Goal: Task Accomplishment & Management: Use online tool/utility

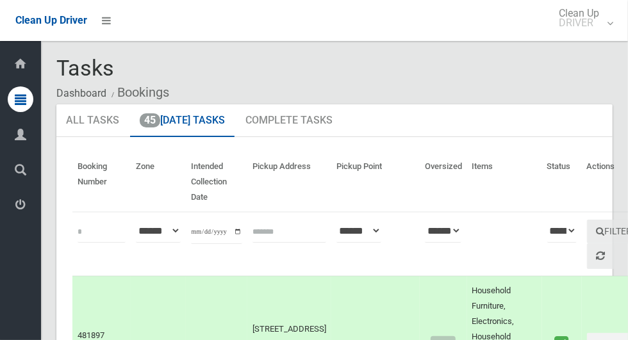
click at [16, 96] on icon at bounding box center [21, 100] width 12 height 26
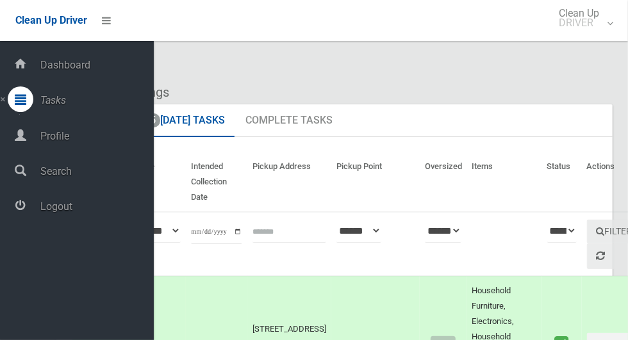
click at [7, 104] on link "Tasks" at bounding box center [77, 101] width 154 height 28
click at [18, 70] on icon at bounding box center [20, 64] width 14 height 26
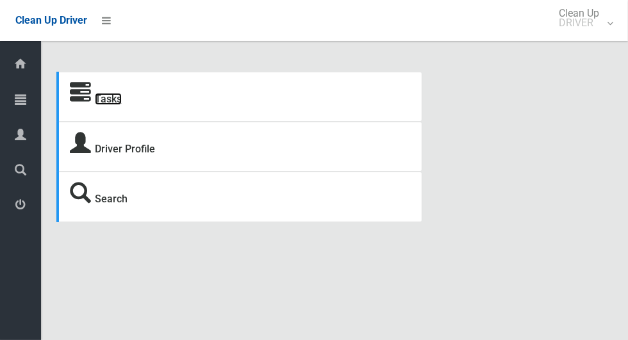
click at [116, 104] on link "Tasks" at bounding box center [108, 99] width 27 height 12
click at [552, 126] on div "Tasks Driver Profile Search" at bounding box center [335, 147] width 572 height 151
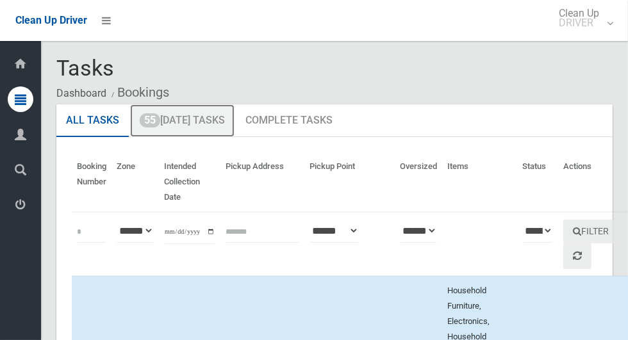
click at [177, 127] on link "55 Today's Tasks" at bounding box center [182, 120] width 104 height 33
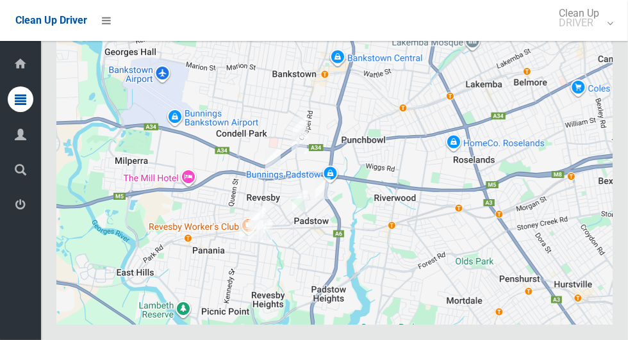
scroll to position [7934, 0]
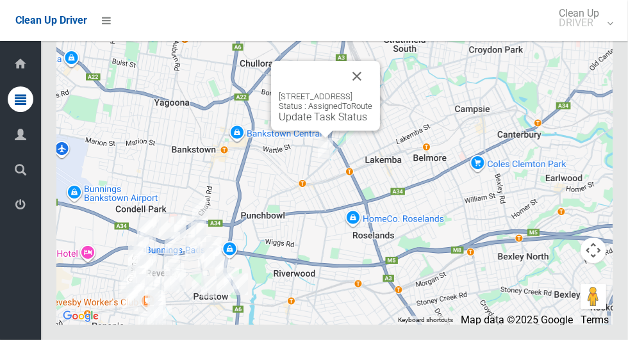
click at [372, 92] on button "Close" at bounding box center [357, 76] width 31 height 31
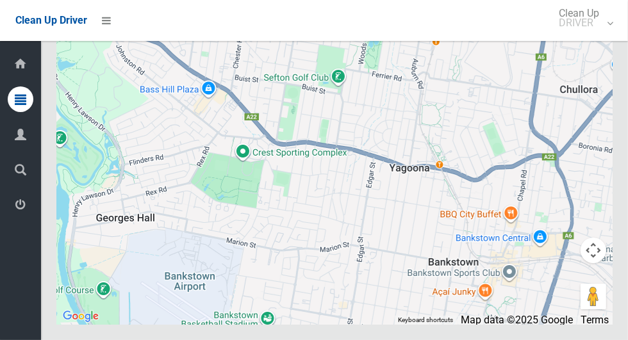
scroll to position [7572, 0]
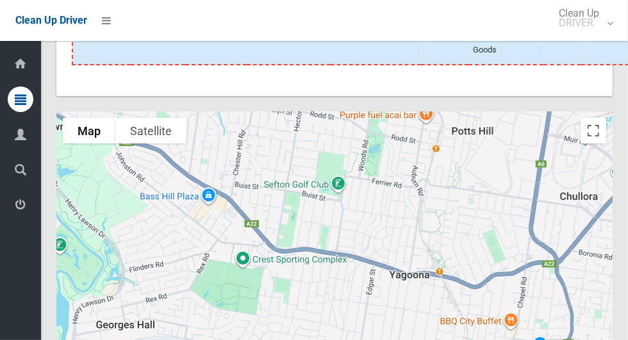
scroll to position [7293, 0]
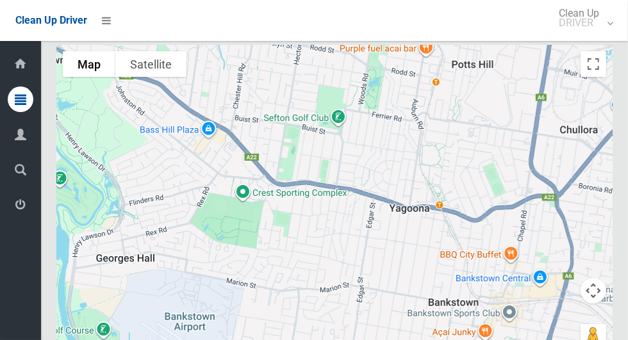
scroll to position [7376, 0]
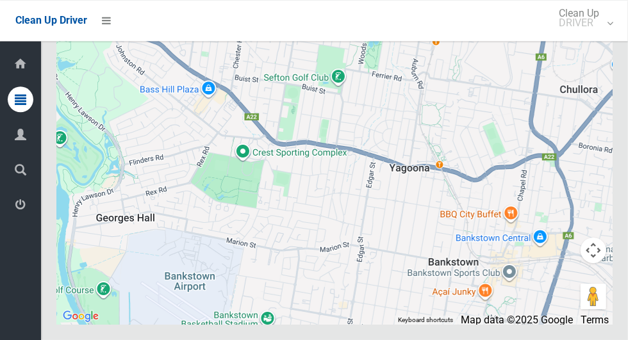
scroll to position [7934, 0]
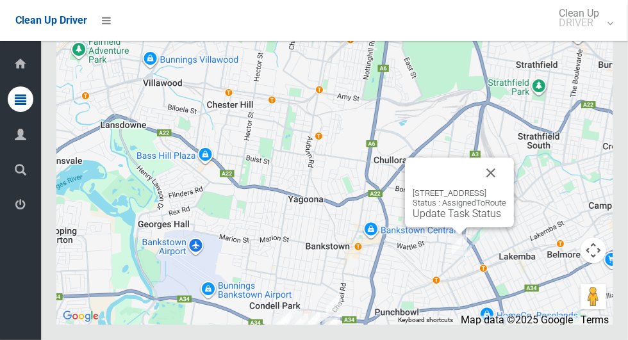
click at [506, 188] on button "Close" at bounding box center [491, 173] width 31 height 31
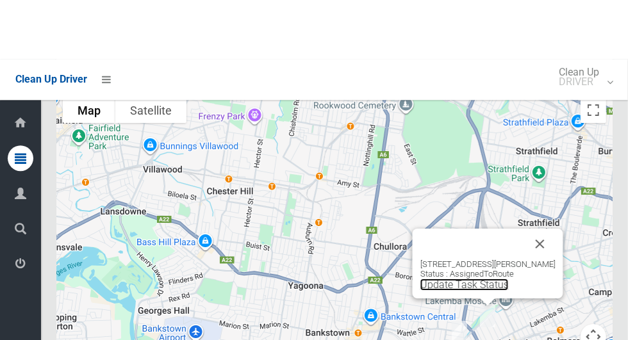
scroll to position [7935, 0]
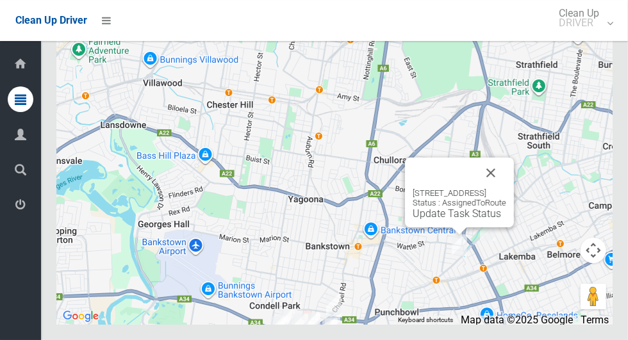
click at [505, 188] on button "Close" at bounding box center [491, 173] width 31 height 31
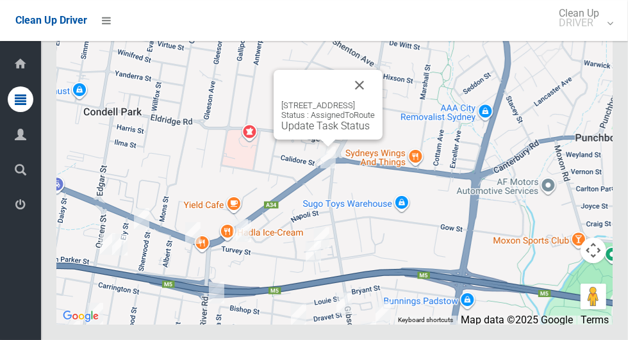
click at [375, 101] on button "Close" at bounding box center [359, 85] width 31 height 31
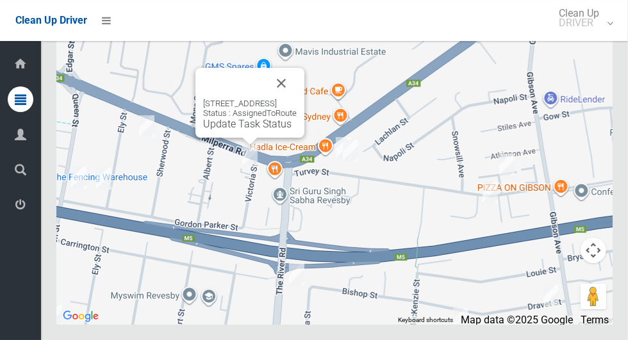
click at [297, 99] on button "Close" at bounding box center [281, 83] width 31 height 31
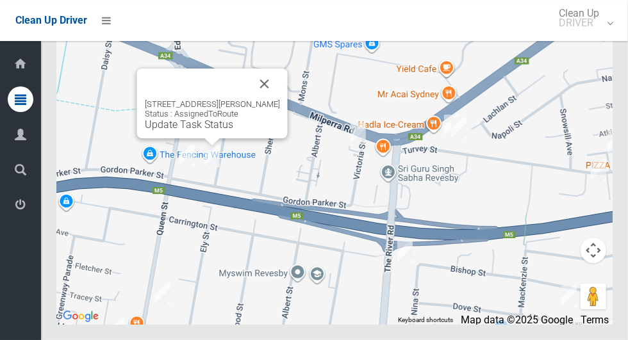
click at [258, 99] on button "Close" at bounding box center [264, 84] width 31 height 31
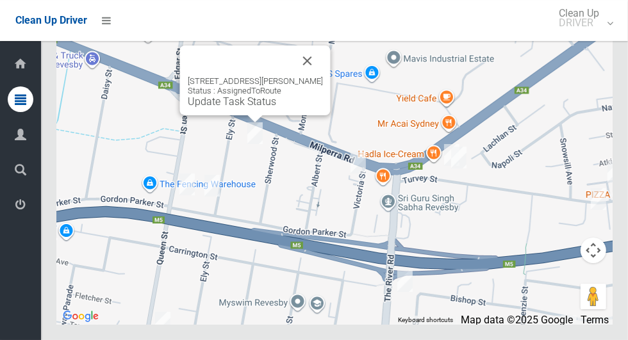
click at [292, 76] on button "Close" at bounding box center [307, 61] width 31 height 31
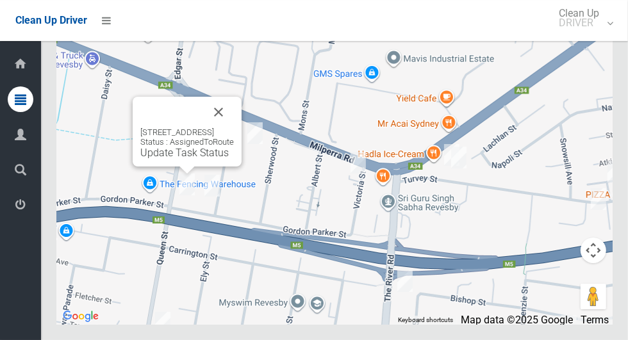
click at [234, 128] on button "Close" at bounding box center [218, 112] width 31 height 31
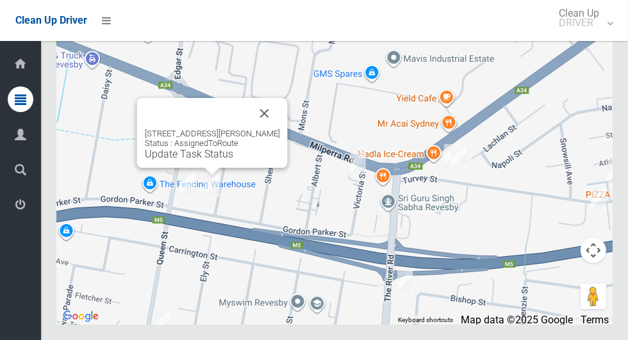
click at [260, 129] on button "Close" at bounding box center [264, 113] width 31 height 31
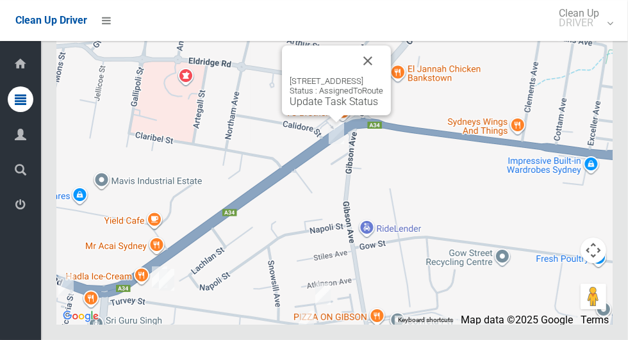
click at [383, 76] on button "Close" at bounding box center [367, 61] width 31 height 31
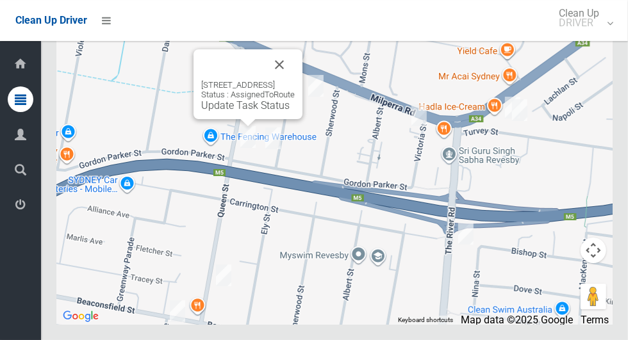
click at [295, 80] on button "Close" at bounding box center [279, 64] width 31 height 31
click at [291, 80] on button "Close" at bounding box center [279, 64] width 31 height 31
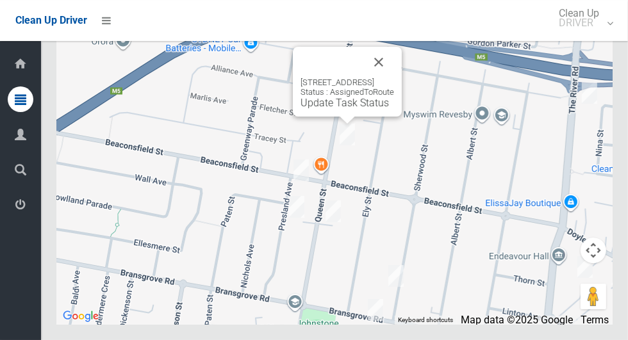
click at [394, 78] on button "Close" at bounding box center [378, 62] width 31 height 31
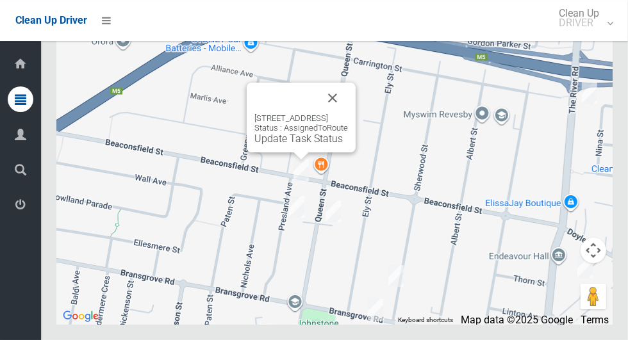
click at [348, 113] on button "Close" at bounding box center [332, 98] width 31 height 31
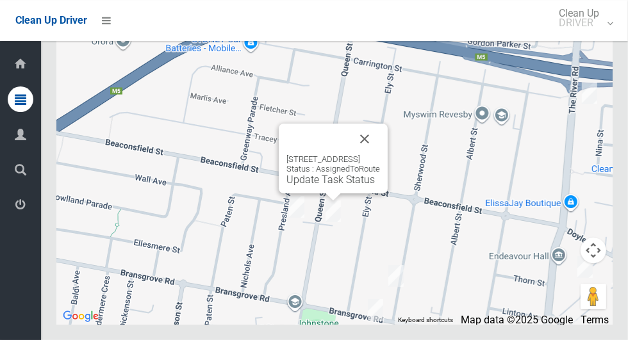
click at [380, 154] on button "Close" at bounding box center [364, 139] width 31 height 31
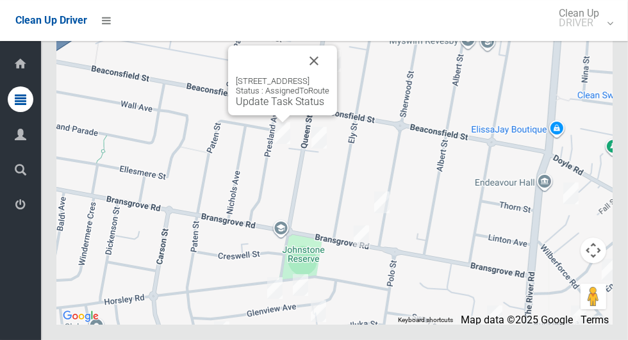
click at [329, 76] on button "Close" at bounding box center [314, 61] width 31 height 31
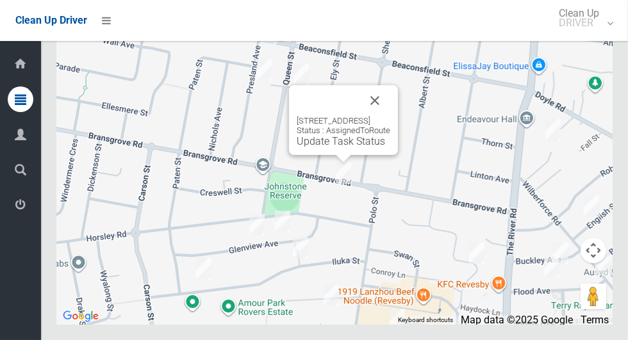
click at [390, 116] on button "Close" at bounding box center [375, 100] width 31 height 31
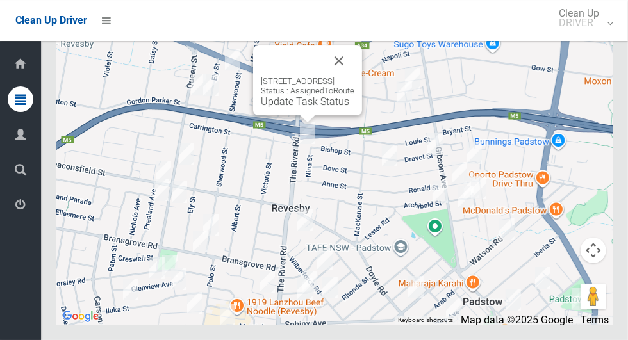
click at [354, 76] on button "Close" at bounding box center [339, 61] width 31 height 31
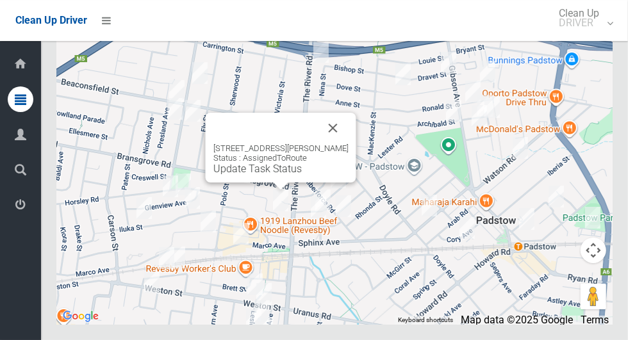
click at [330, 144] on button "Close" at bounding box center [333, 128] width 31 height 31
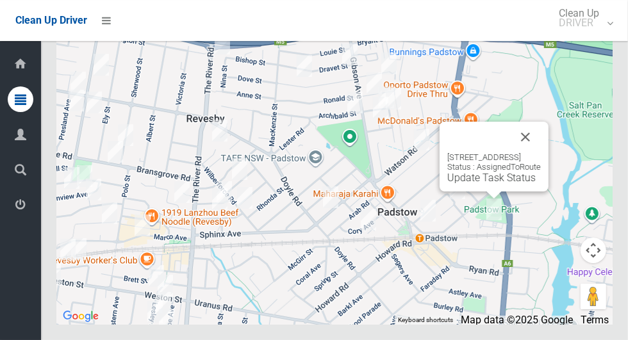
click at [541, 153] on button "Close" at bounding box center [525, 137] width 31 height 31
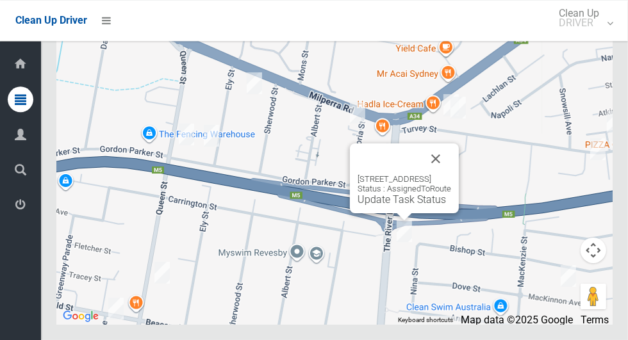
click at [451, 174] on button "Close" at bounding box center [435, 159] width 31 height 31
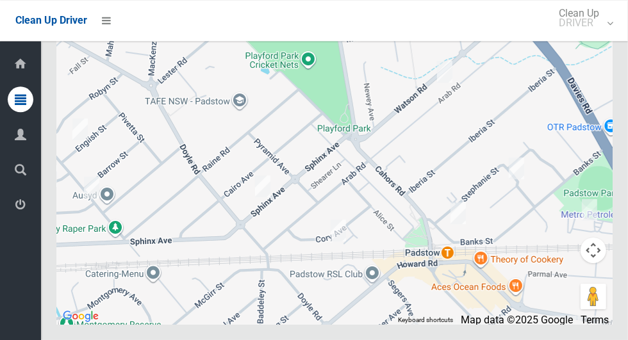
scroll to position [7567, 0]
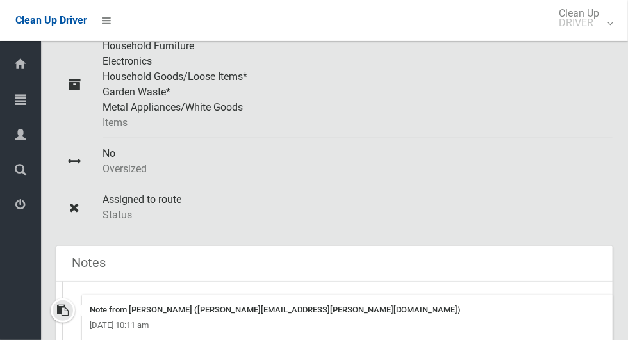
scroll to position [771, 0]
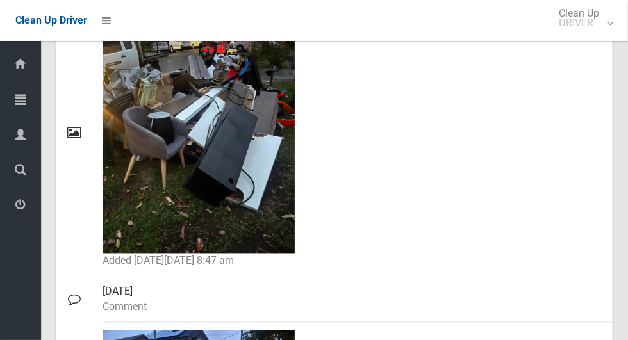
scroll to position [1489, 0]
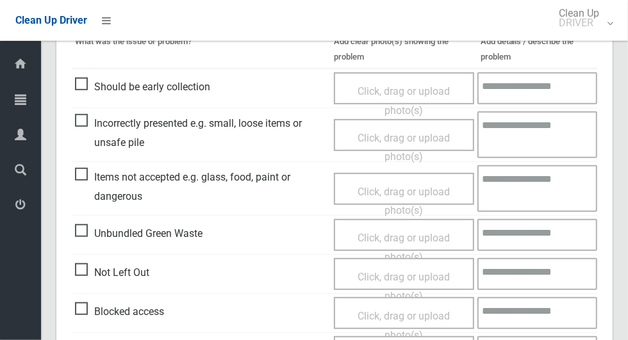
scroll to position [340, 0]
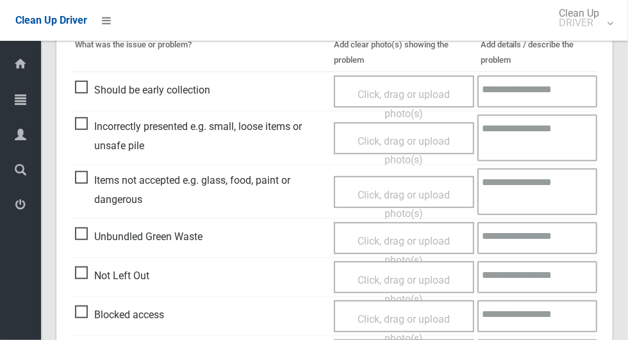
click at [81, 283] on span "Not Left Out" at bounding box center [112, 276] width 74 height 19
click at [81, 280] on span "Not Left Out" at bounding box center [112, 276] width 74 height 19
click at [79, 313] on span "Blocked access" at bounding box center [119, 315] width 89 height 19
click at [434, 322] on span "Click, drag or upload photo(s)" at bounding box center [404, 328] width 92 height 31
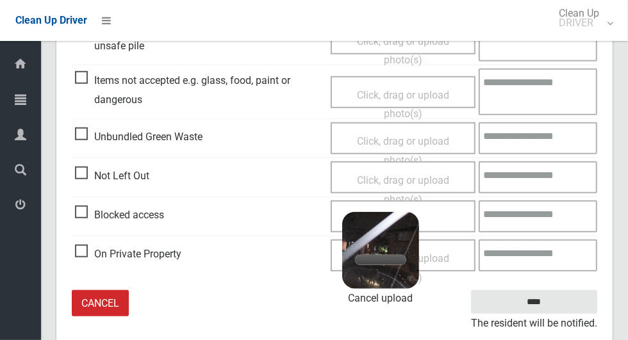
scroll to position [439, 0]
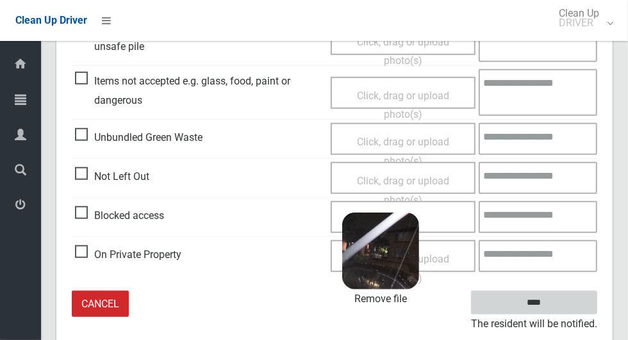
click at [558, 304] on input "****" at bounding box center [534, 303] width 126 height 24
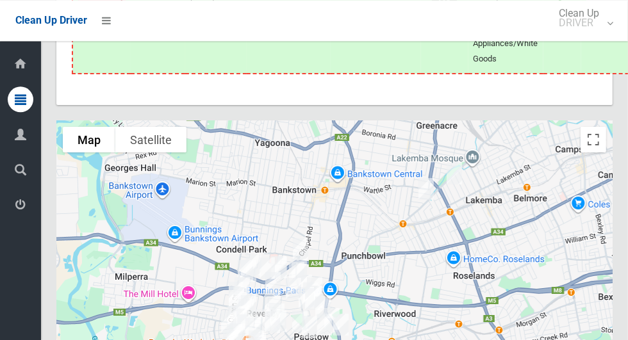
scroll to position [7312, 0]
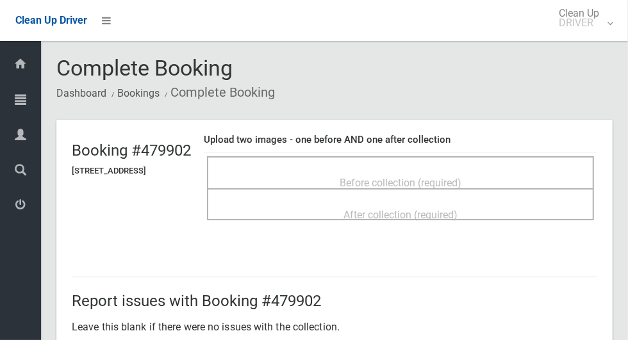
click at [544, 176] on div "Before collection (required)" at bounding box center [400, 182] width 359 height 24
click at [534, 176] on div "Before collection (required)" at bounding box center [400, 182] width 359 height 24
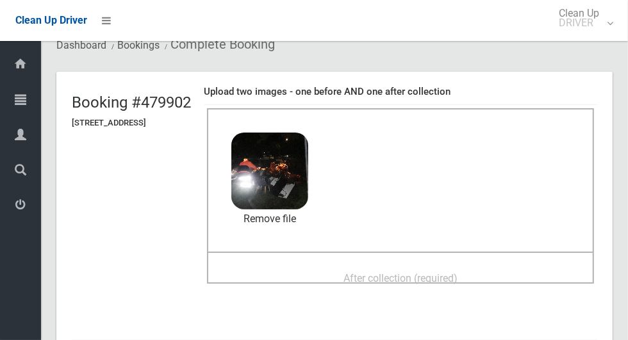
scroll to position [58, 0]
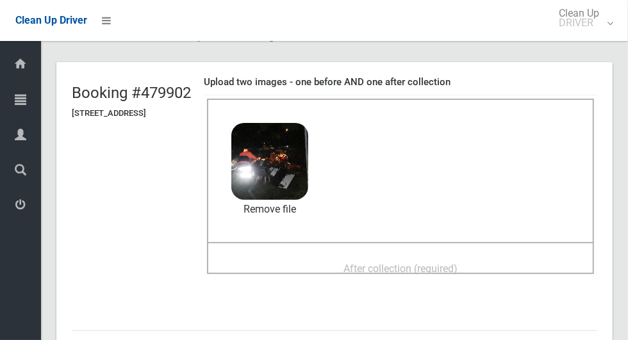
click at [462, 256] on div "After collection (required)" at bounding box center [400, 268] width 359 height 24
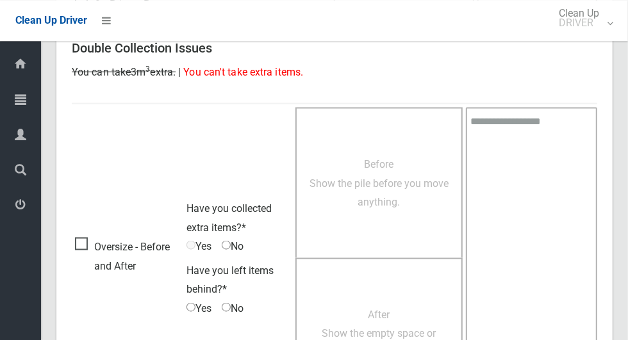
scroll to position [1048, 0]
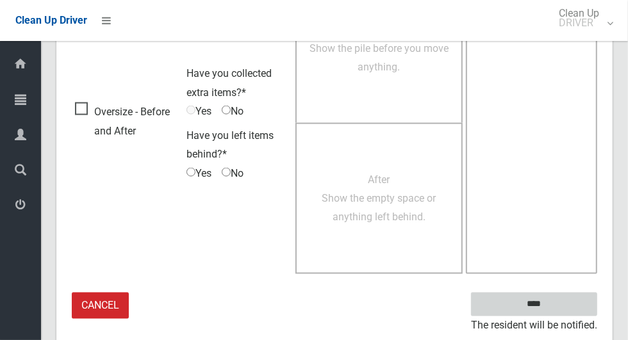
click at [569, 306] on input "****" at bounding box center [534, 305] width 126 height 24
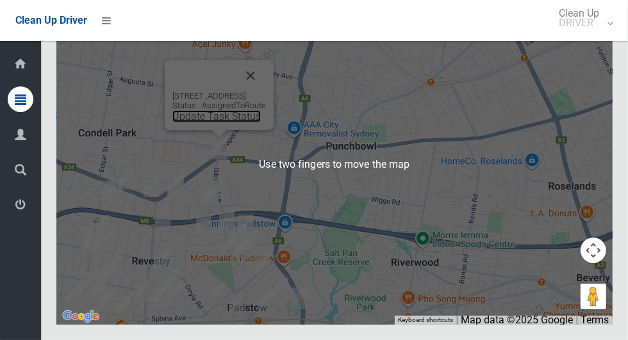
scroll to position [7935, 0]
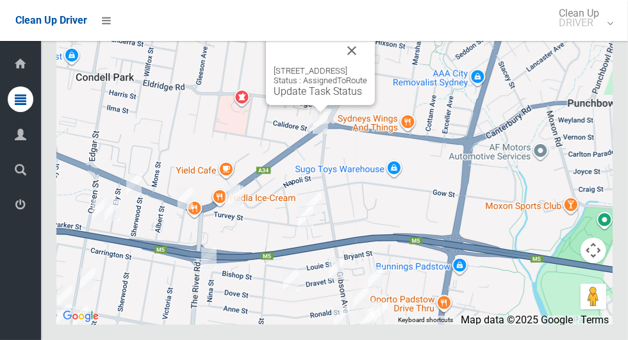
click at [304, 105] on div "174 Canterbury Road, BANKSTOWN NSW 2200 Status : AssignedToRoute Update Task St…" at bounding box center [320, 70] width 109 height 70
click at [297, 97] on link "Update Task Status" at bounding box center [318, 91] width 88 height 12
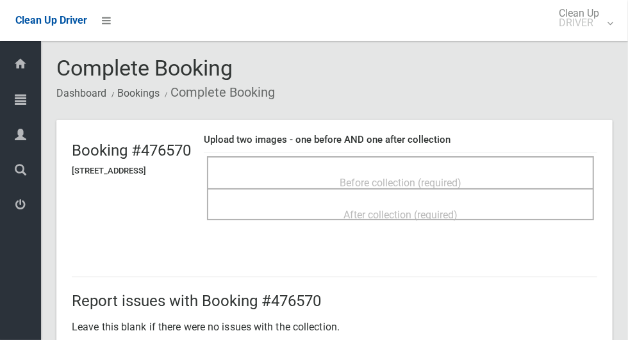
click at [460, 185] on span "Before collection (required)" at bounding box center [401, 183] width 122 height 12
click at [410, 177] on span "Before collection (required)" at bounding box center [401, 183] width 122 height 12
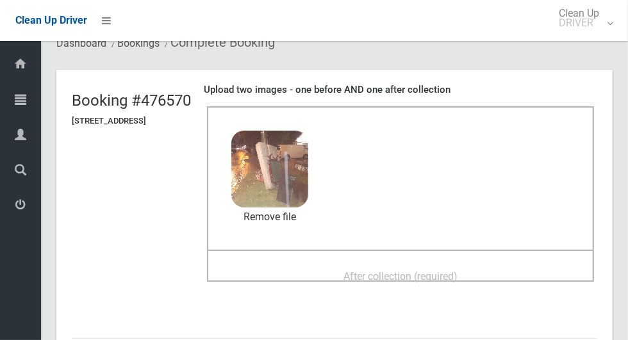
scroll to position [74, 0]
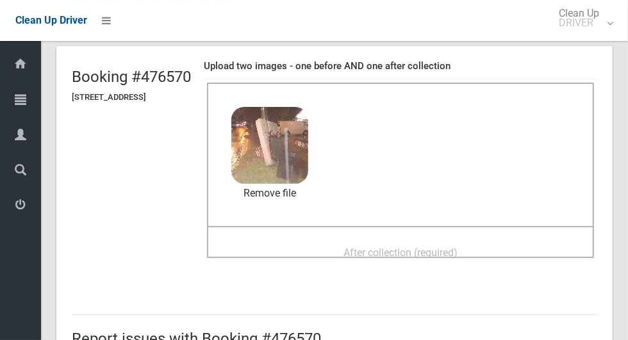
click at [458, 252] on span "After collection (required)" at bounding box center [401, 253] width 114 height 12
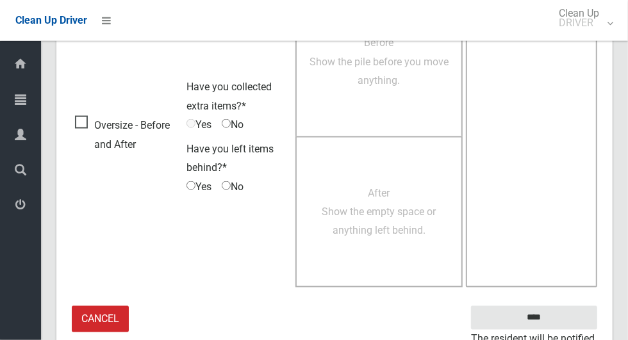
scroll to position [1048, 0]
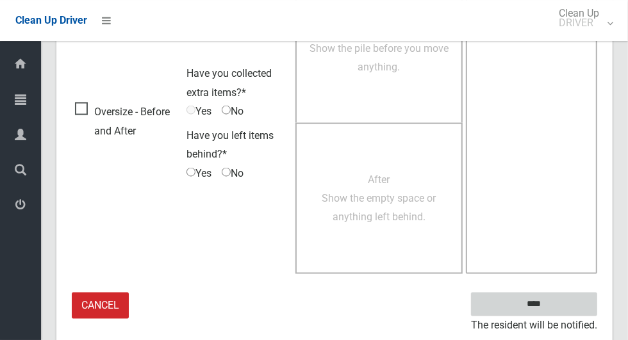
click at [574, 301] on input "****" at bounding box center [534, 305] width 126 height 24
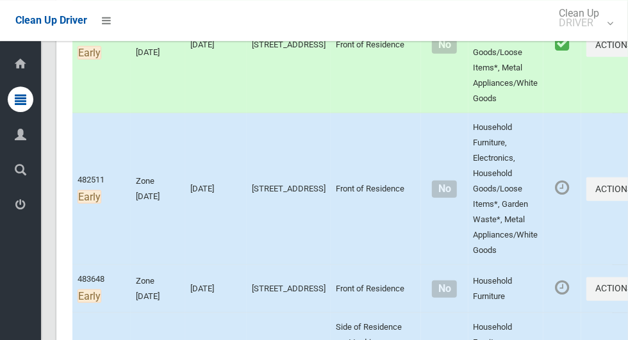
scroll to position [568, 0]
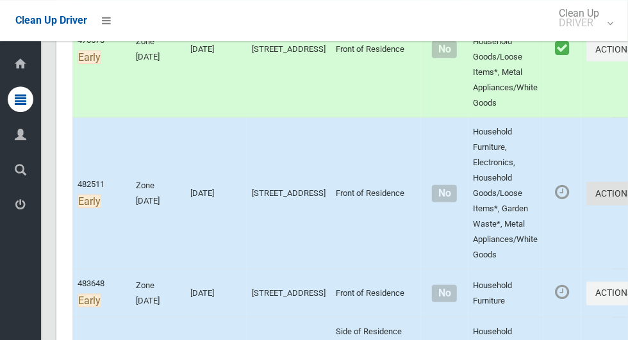
click at [588, 206] on button "Actions" at bounding box center [617, 194] width 62 height 24
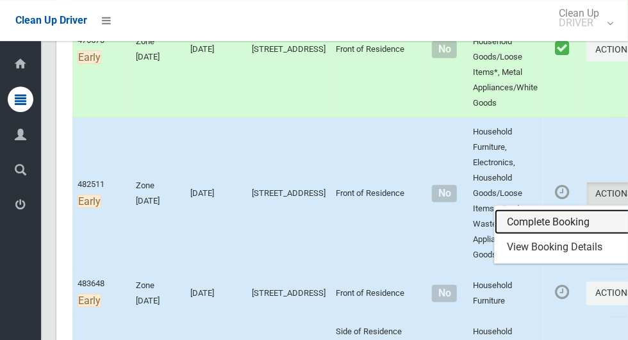
click at [534, 235] on link "Complete Booking" at bounding box center [571, 223] width 153 height 26
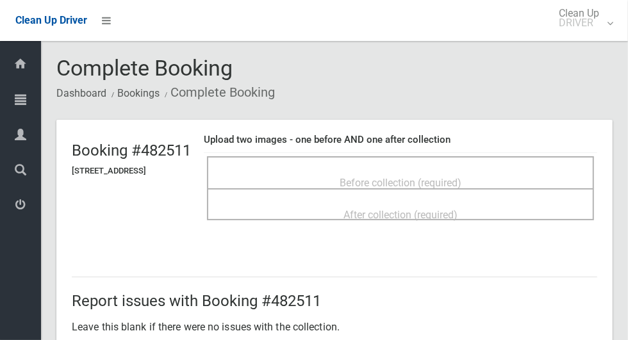
click at [508, 182] on div "Before collection (required)" at bounding box center [400, 182] width 359 height 24
click at [423, 185] on span "Before collection (required)" at bounding box center [401, 183] width 122 height 12
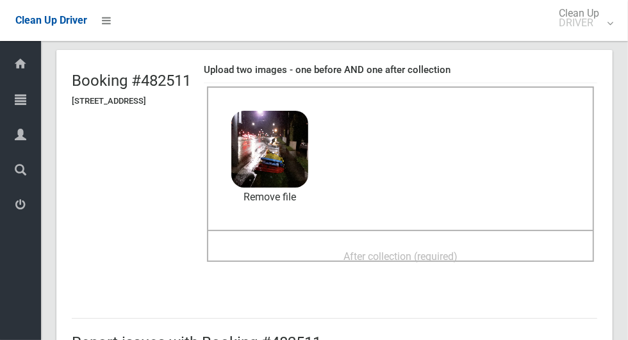
scroll to position [69, 0]
click at [458, 258] on span "After collection (required)" at bounding box center [401, 257] width 114 height 12
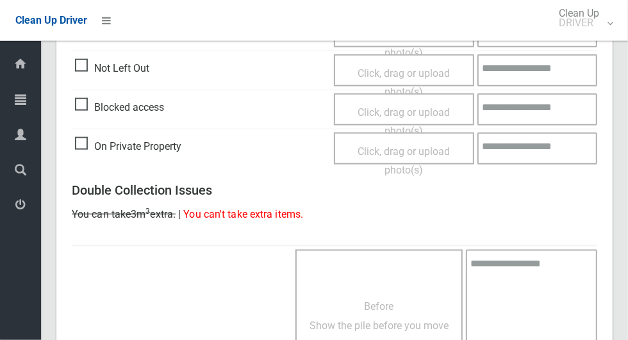
scroll to position [1048, 0]
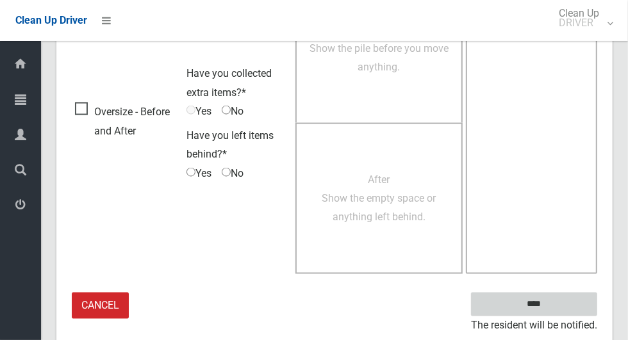
click at [556, 310] on input "****" at bounding box center [534, 305] width 126 height 24
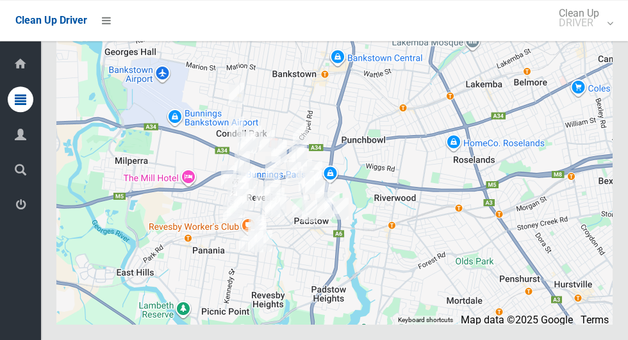
scroll to position [7935, 0]
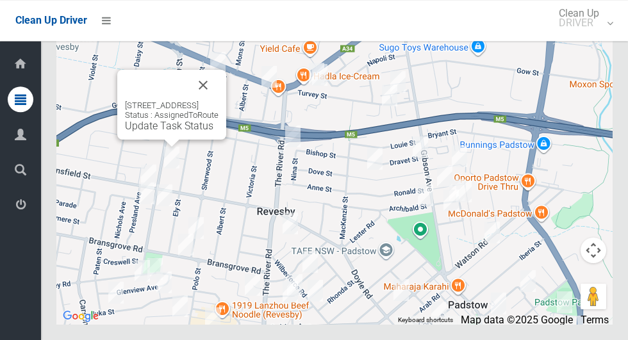
click at [219, 101] on button "Close" at bounding box center [203, 85] width 31 height 31
click at [120, 140] on div "77 Queen Street, REVESBY NSW 2212 Status : AssignedToRoute Update Task Status" at bounding box center [171, 105] width 109 height 70
click at [141, 140] on div "77 Queen Street, REVESBY NSW 2212 Status : AssignedToRoute Update Task Status" at bounding box center [171, 105] width 109 height 70
click at [137, 140] on div "77 Queen Street, REVESBY NSW 2212 Status : AssignedToRoute Update Task Status" at bounding box center [171, 105] width 109 height 70
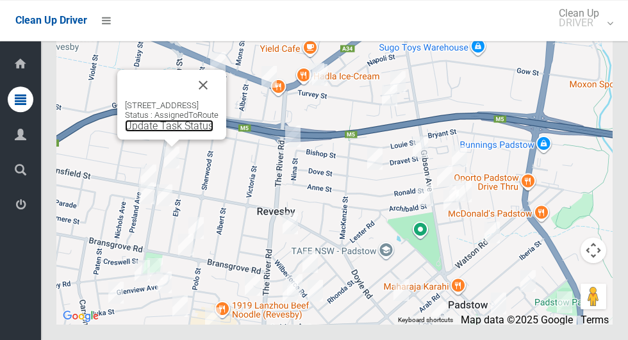
click at [156, 132] on link "Update Task Status" at bounding box center [169, 126] width 88 height 12
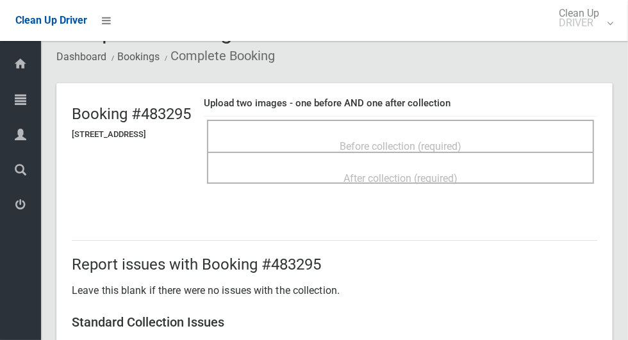
scroll to position [36, 0]
click at [501, 150] on div "Before collection (required)" at bounding box center [400, 147] width 359 height 24
click at [391, 141] on span "Before collection (required)" at bounding box center [401, 147] width 122 height 12
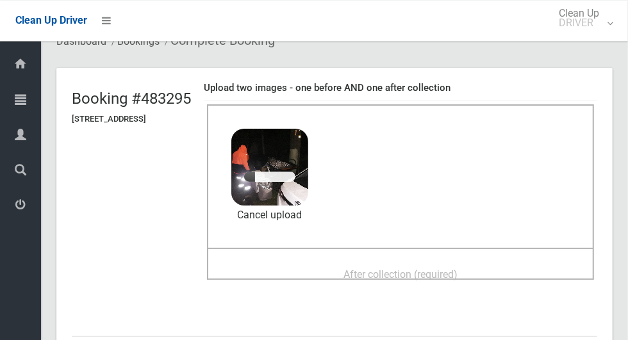
scroll to position [47, 0]
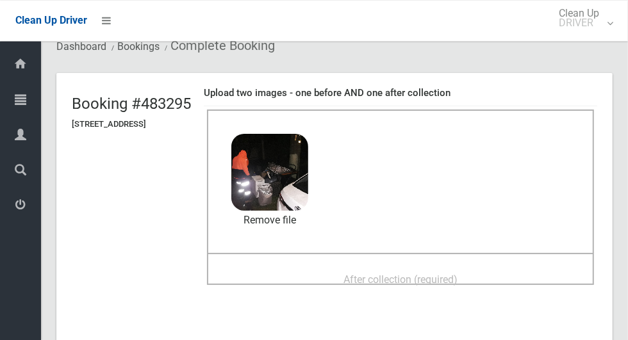
click at [484, 267] on div "After collection (required)" at bounding box center [400, 279] width 359 height 24
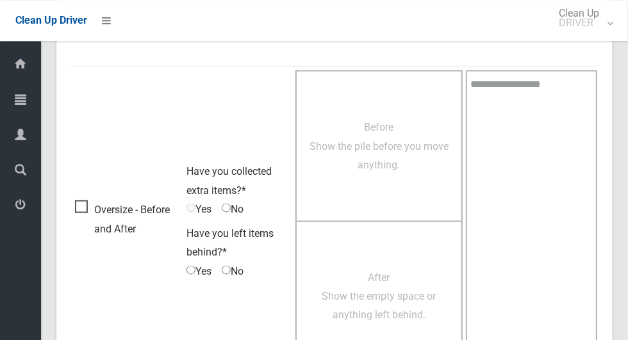
scroll to position [1048, 0]
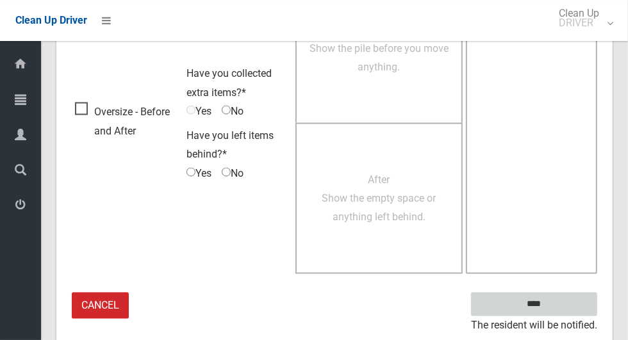
click at [558, 305] on input "****" at bounding box center [534, 305] width 126 height 24
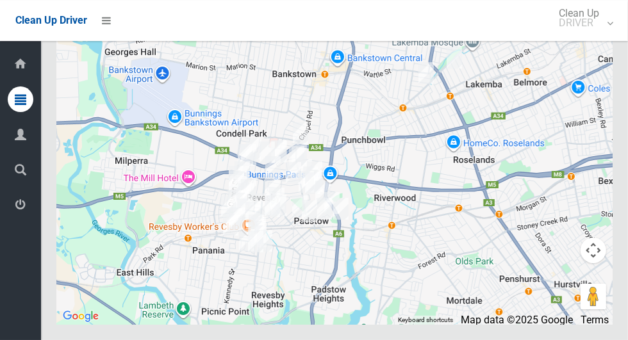
scroll to position [7934, 0]
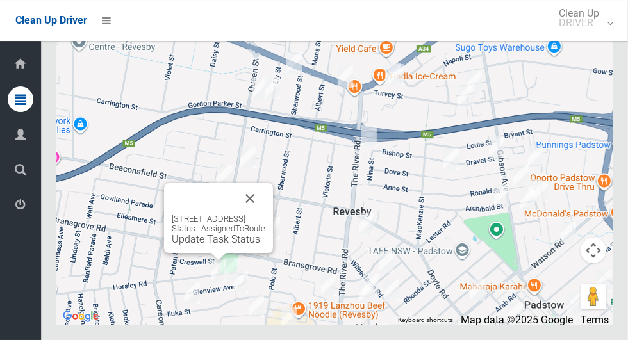
click at [265, 214] on button "Close" at bounding box center [250, 198] width 31 height 31
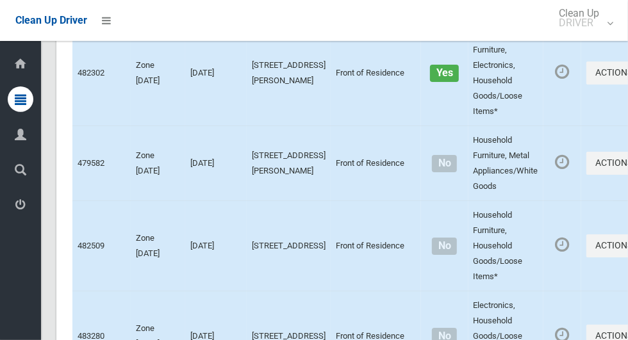
scroll to position [4903, 0]
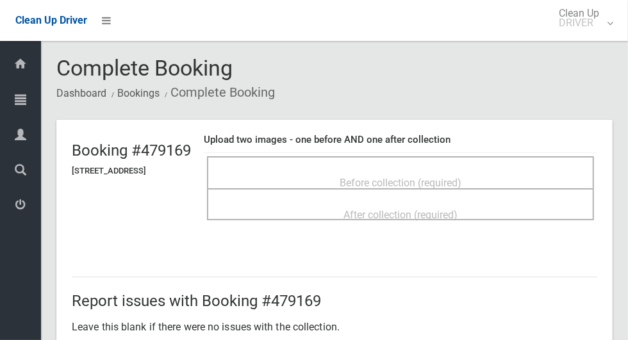
click at [461, 177] on span "Before collection (required)" at bounding box center [401, 183] width 122 height 12
click at [426, 177] on span "Before collection (required)" at bounding box center [401, 183] width 122 height 12
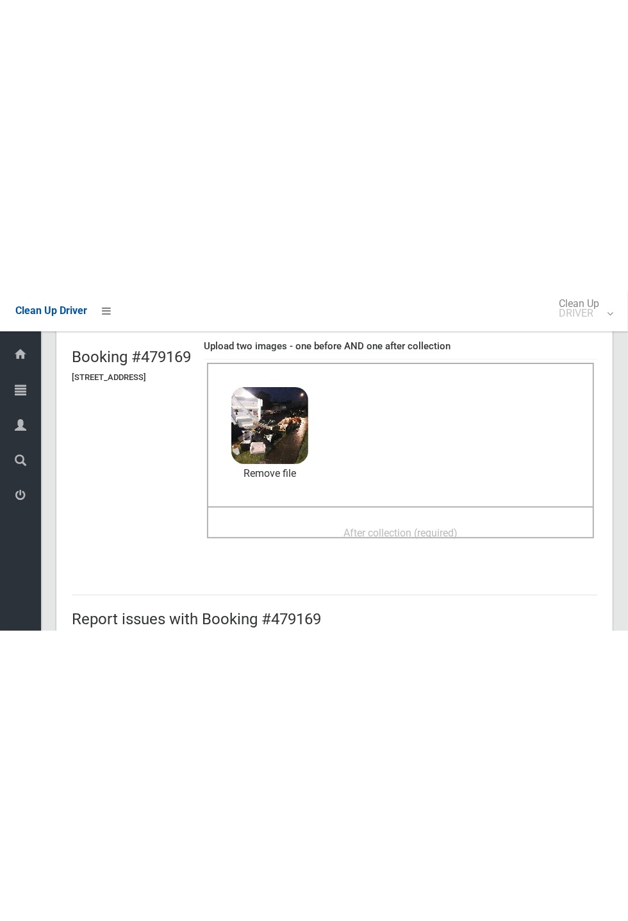
scroll to position [86, 0]
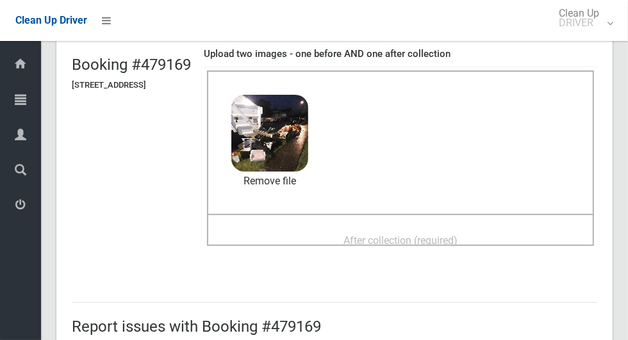
click at [449, 235] on span "After collection (required)" at bounding box center [401, 241] width 114 height 12
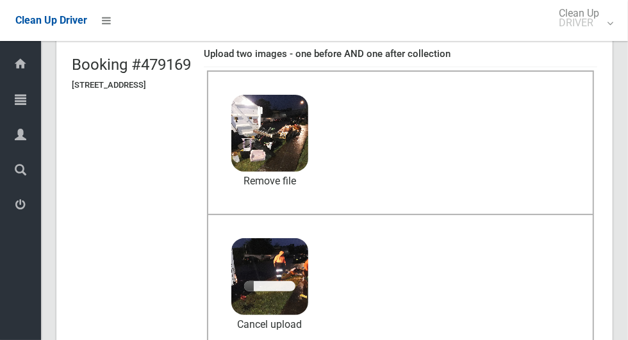
click at [15, 180] on icon at bounding box center [21, 170] width 12 height 26
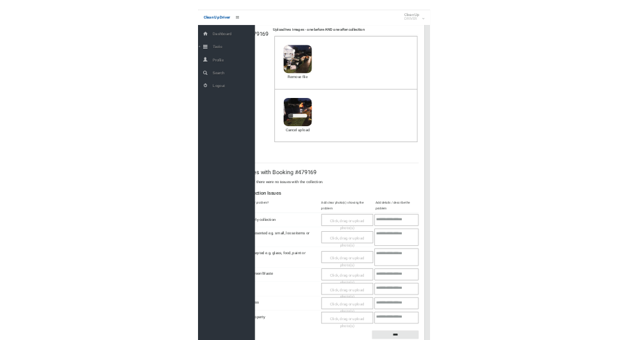
scroll to position [60, 0]
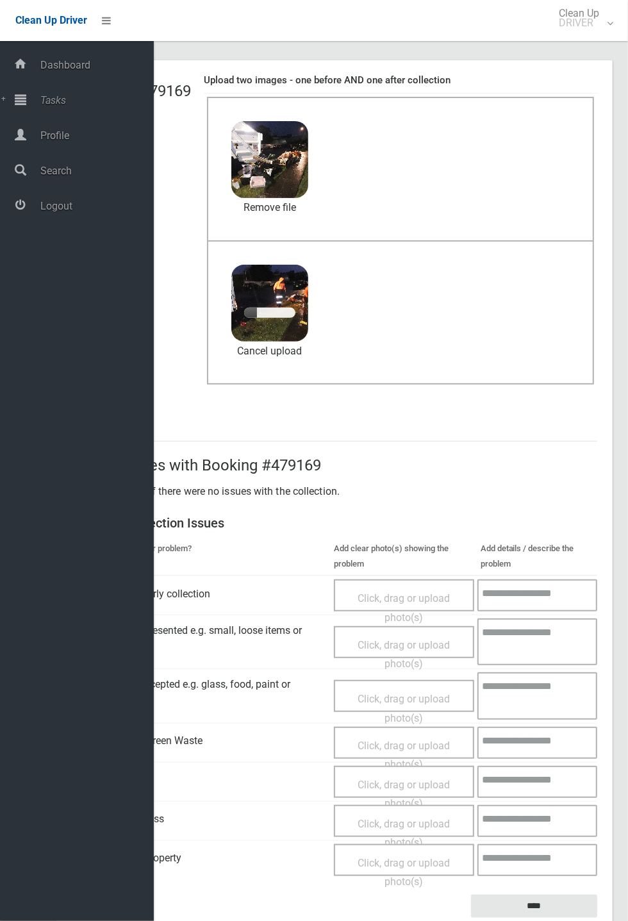
click at [90, 71] on span "Dashboard" at bounding box center [95, 65] width 117 height 12
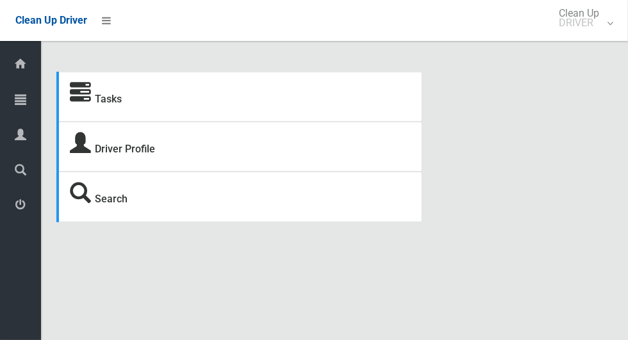
click at [89, 97] on icon at bounding box center [80, 93] width 21 height 21
click at [94, 106] on strong "Tasks" at bounding box center [96, 97] width 52 height 18
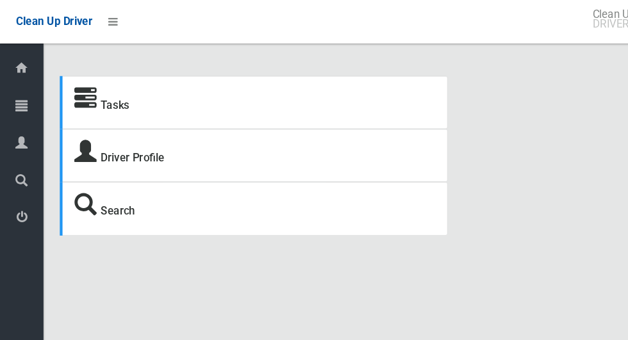
click at [90, 102] on icon at bounding box center [80, 93] width 21 height 21
click at [21, 105] on icon at bounding box center [21, 100] width 12 height 26
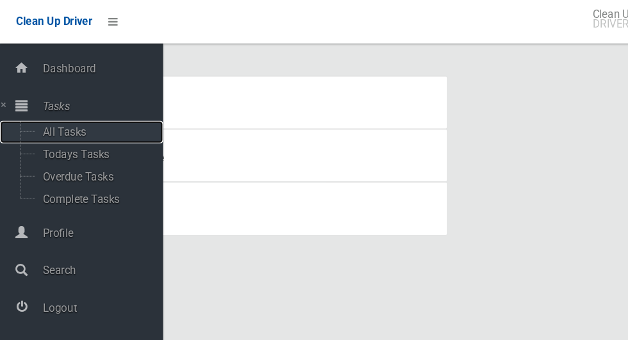
click at [81, 128] on span "All Tasks" at bounding box center [90, 125] width 106 height 12
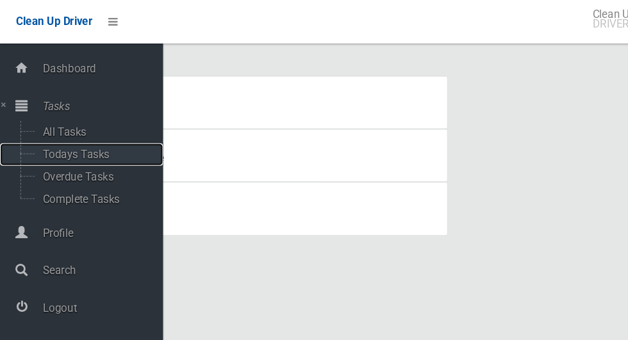
click at [74, 147] on span "Todays Tasks" at bounding box center [90, 146] width 106 height 12
